Goal: Find specific page/section: Find specific page/section

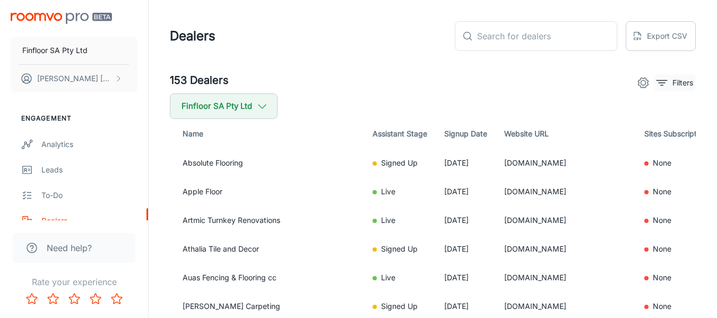
drag, startPoint x: 710, startPoint y: 84, endPoint x: 682, endPoint y: 89, distance: 27.9
click at [682, 89] on button "Filters" at bounding box center [675, 82] width 42 height 17
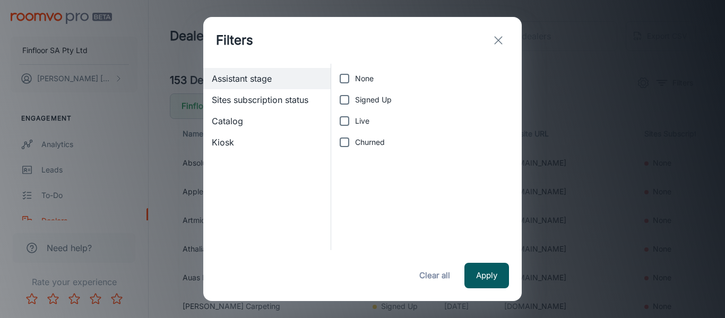
click at [376, 132] on label "Churned" at bounding box center [423, 142] width 179 height 21
click at [355, 132] on input "Churned" at bounding box center [344, 142] width 21 height 21
checkbox input "true"
click at [373, 122] on label "Live" at bounding box center [423, 120] width 179 height 21
click at [355, 122] on input "Live" at bounding box center [344, 120] width 21 height 21
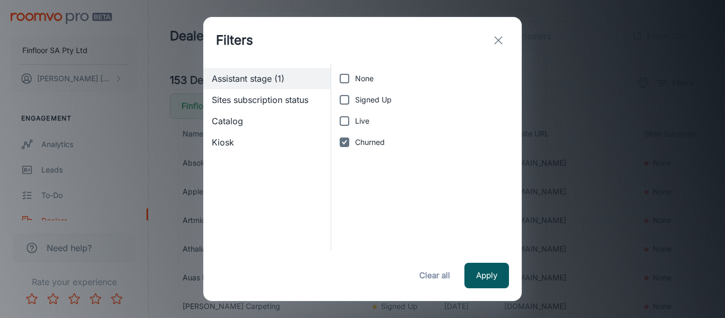
checkbox input "true"
click at [357, 142] on span "Churned" at bounding box center [370, 142] width 30 height 12
click at [355, 142] on input "Churned" at bounding box center [344, 142] width 21 height 21
checkbox input "false"
click at [507, 276] on button "Apply" at bounding box center [486, 275] width 45 height 25
